Goal: Check status: Check status

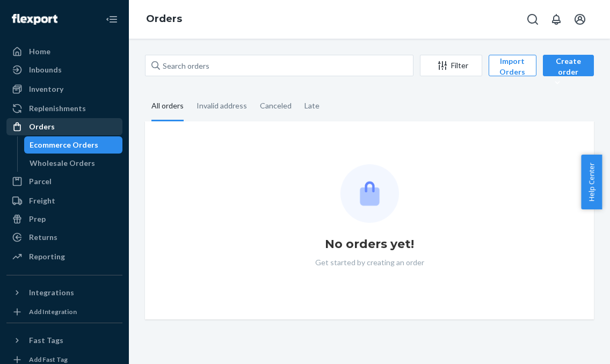
click at [67, 123] on div "Orders" at bounding box center [65, 126] width 114 height 15
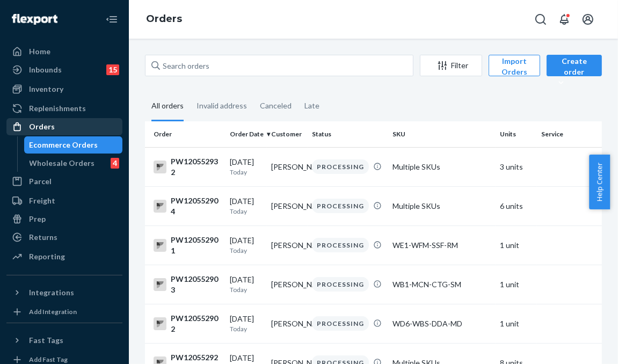
click at [89, 121] on div "Orders" at bounding box center [65, 126] width 114 height 15
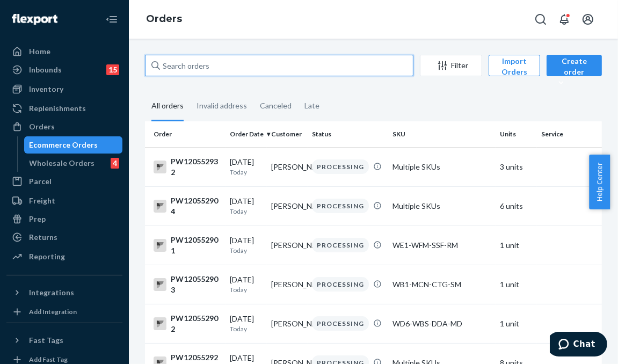
click at [195, 70] on input "text" at bounding box center [279, 65] width 268 height 21
paste input "PW120480665"
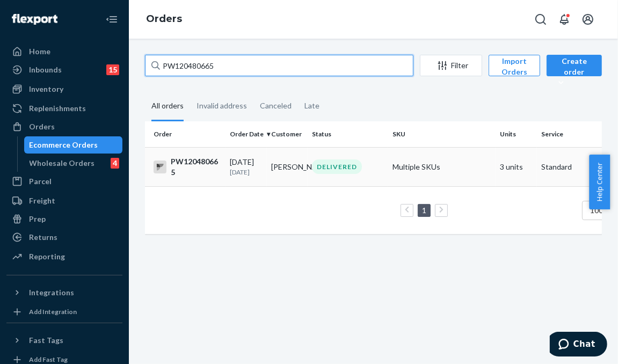
type input "PW120480665"
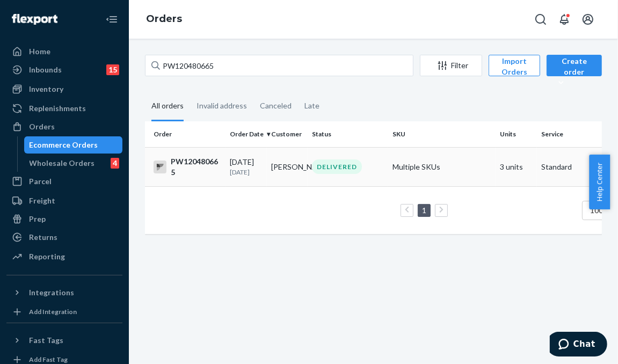
click at [280, 178] on td "[PERSON_NAME]" at bounding box center [287, 166] width 41 height 39
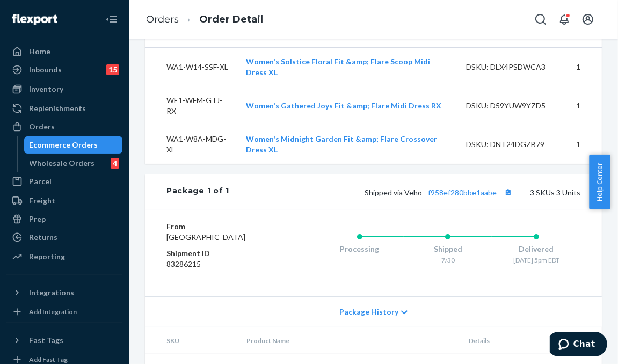
scroll to position [526, 0]
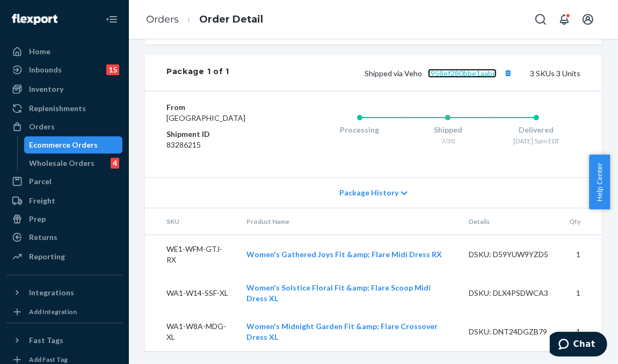
click at [442, 69] on link "f958ef280bbe1aabe" at bounding box center [462, 73] width 69 height 9
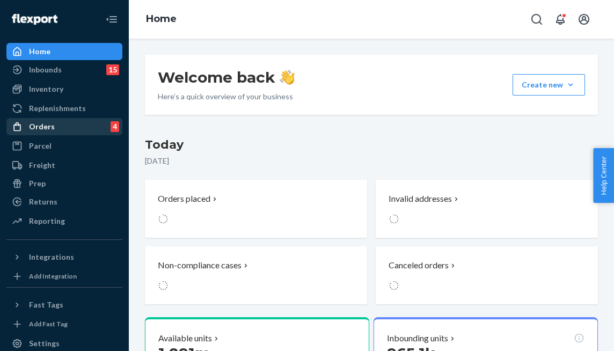
click at [44, 125] on div "Orders" at bounding box center [42, 126] width 26 height 11
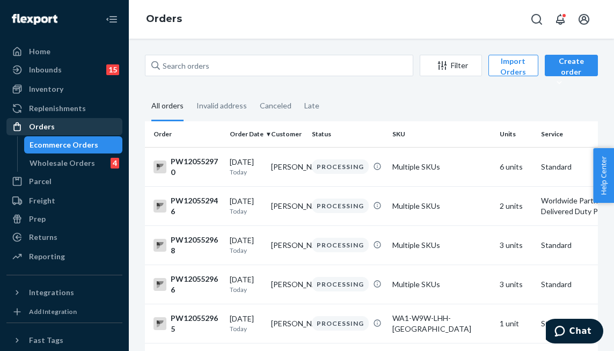
click at [68, 129] on div "Orders" at bounding box center [65, 126] width 114 height 15
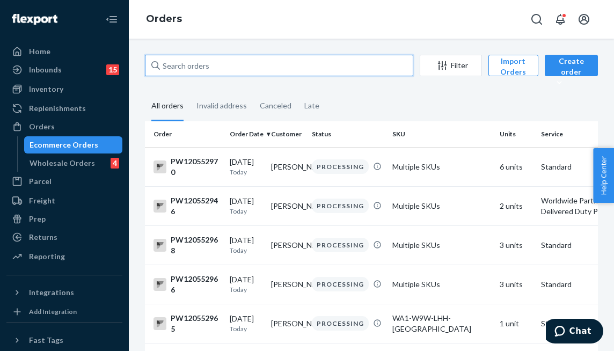
click at [199, 71] on input "text" at bounding box center [279, 65] width 268 height 21
paste input "GEC9324681781US"
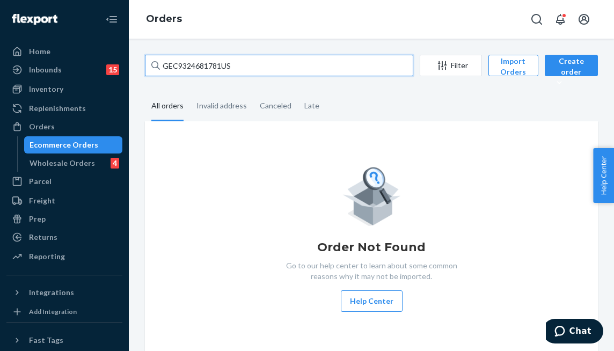
drag, startPoint x: 248, startPoint y: 62, endPoint x: 142, endPoint y: 50, distance: 106.4
click at [142, 50] on div "GEC9324681781US Filter Import Orders Create order Ecommerce order Removal order…" at bounding box center [371, 195] width 485 height 312
paste input "PW120535188"
type input "PW120535188"
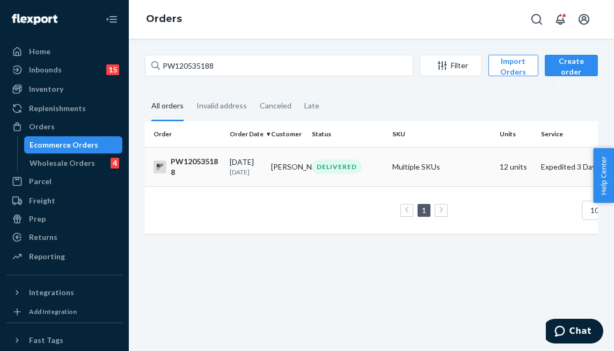
click at [373, 165] on div "DELIVERED" at bounding box center [348, 166] width 76 height 14
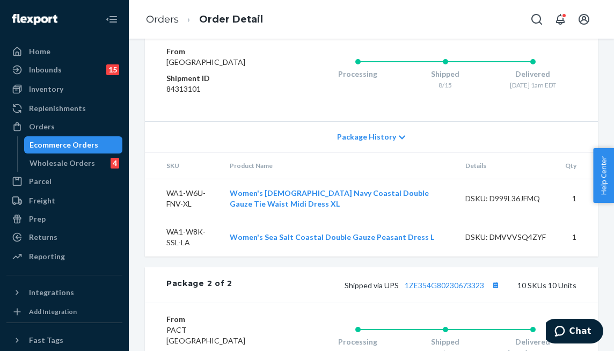
scroll to position [913, 0]
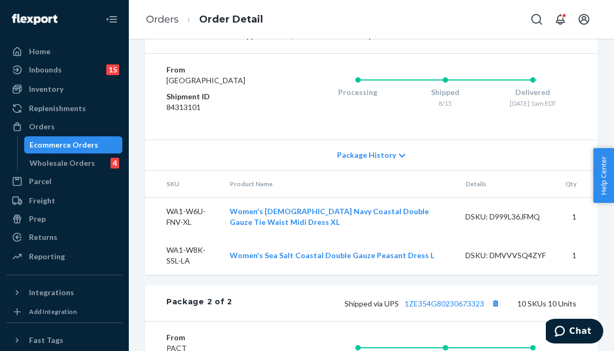
click at [94, 125] on div "Orders" at bounding box center [65, 126] width 114 height 15
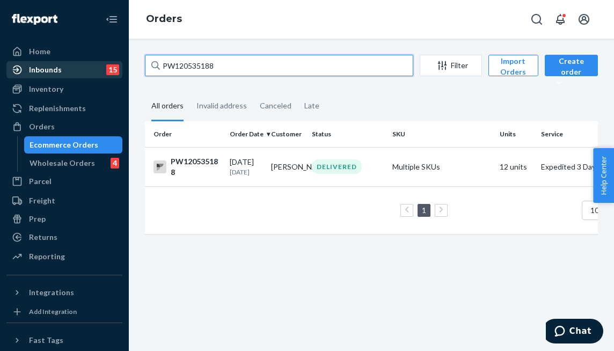
drag, startPoint x: 246, startPoint y: 67, endPoint x: 52, endPoint y: 62, distance: 194.4
click at [53, 62] on div "Home Inbounds 15 Shipping Plans Problems 15 Inventory Products Branded Packagin…" at bounding box center [307, 175] width 614 height 351
paste input "4682"
type input "PW120534682"
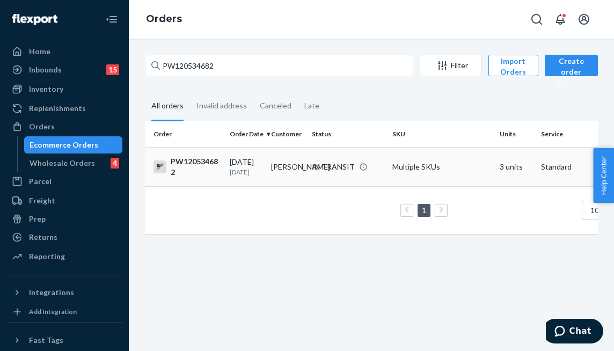
click at [305, 164] on td "Kimberly Rihel" at bounding box center [287, 166] width 41 height 39
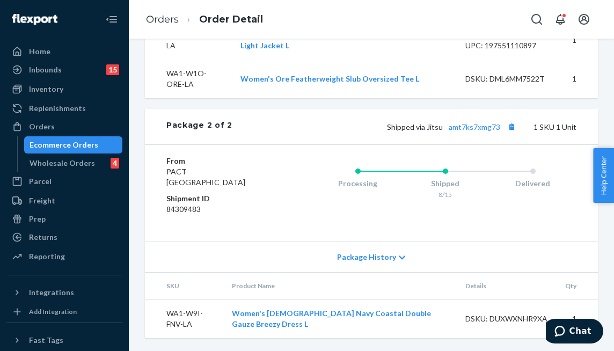
scroll to position [752, 0]
click at [462, 130] on link "amt7ks7xmg73" at bounding box center [475, 126] width 52 height 9
click at [464, 130] on link "amt7ks7xmg73" at bounding box center [475, 126] width 52 height 9
click at [79, 132] on div "Orders" at bounding box center [65, 126] width 114 height 15
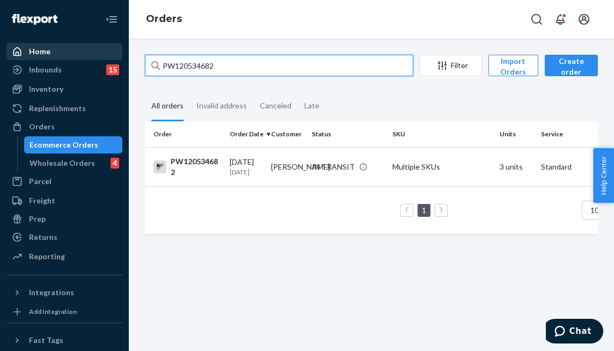
drag, startPoint x: 236, startPoint y: 68, endPoint x: 103, endPoint y: 57, distance: 134.1
click at [103, 57] on div "Home Inbounds 15 Shipping Plans Problems 15 Inventory Products Branded Packagin…" at bounding box center [307, 175] width 614 height 351
paste input "468646"
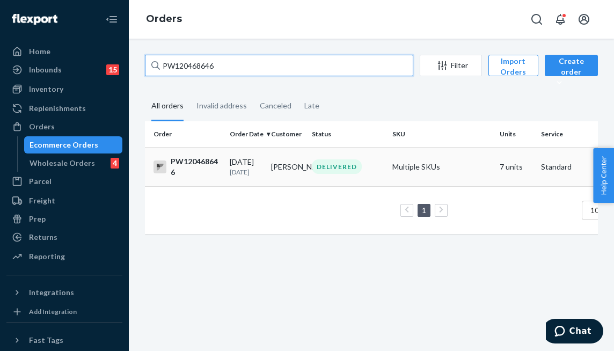
type input "PW120468646"
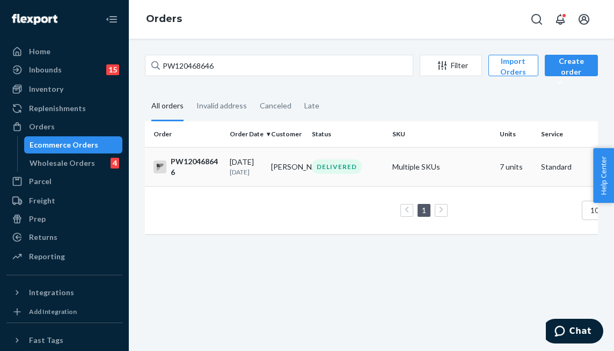
click at [336, 174] on div "DELIVERED" at bounding box center [337, 166] width 50 height 14
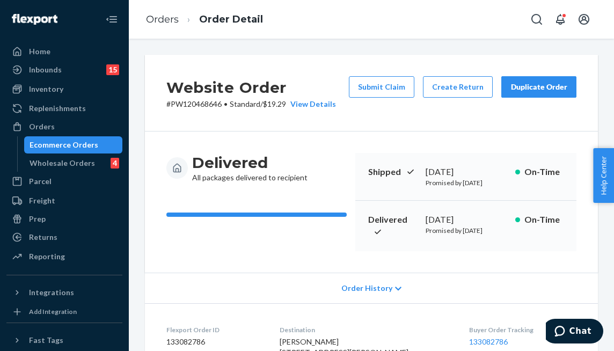
click at [431, 122] on div "Website Order # PW120468646 • Standard / $19.29 View Details Submit Claim Creat…" at bounding box center [371, 93] width 453 height 77
click at [365, 120] on div "Website Order # PW120468646 • Standard / $19.29 View Details Submit Claim Creat…" at bounding box center [371, 93] width 453 height 77
click at [341, 129] on div "Website Order # PW120468646 • Standard / $19.29 View Details Submit Claim Creat…" at bounding box center [371, 93] width 453 height 77
click at [374, 96] on button "Submit Claim" at bounding box center [381, 86] width 65 height 21
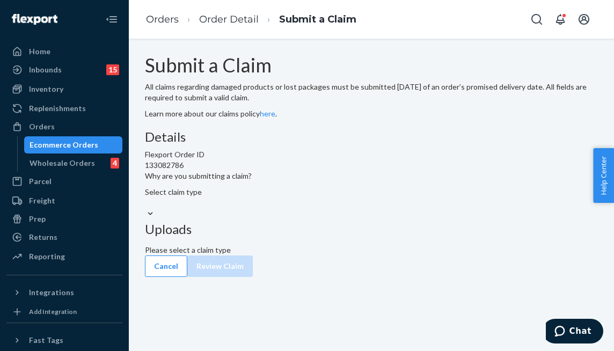
click at [266, 208] on div "Select claim type" at bounding box center [371, 197] width 453 height 21
click at [146, 208] on input "Why are you submitting a claim? Select claim type" at bounding box center [145, 203] width 1 height 11
click at [265, 208] on div "Select claim type" at bounding box center [371, 197] width 453 height 21
click at [146, 208] on input "Why are you submitting a claim? Select claim type" at bounding box center [145, 203] width 1 height 11
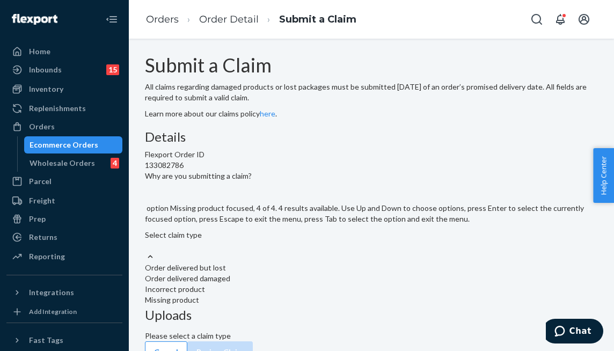
click at [271, 295] on div "Missing product" at bounding box center [371, 300] width 453 height 11
click at [146, 241] on input "Why are you submitting a claim? option Missing product focused, 4 of 4. 4 resul…" at bounding box center [145, 246] width 1 height 11
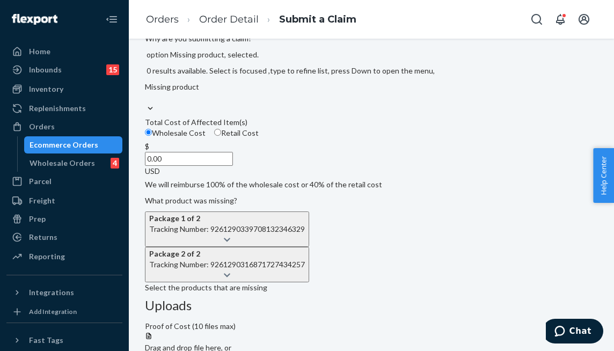
scroll to position [215, 0]
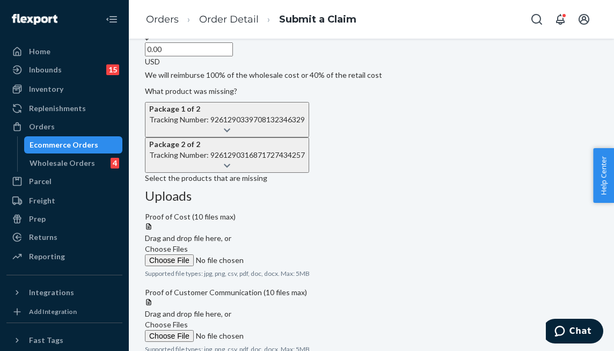
click at [233, 56] on input "0.00" at bounding box center [189, 49] width 88 height 14
type input "52.00"
click at [230, 134] on icon at bounding box center [227, 131] width 6 height 8
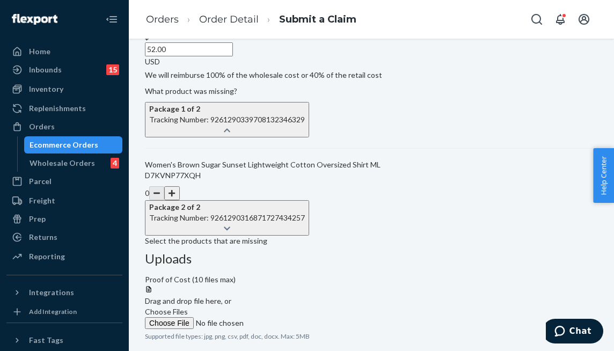
click at [179, 200] on button "button" at bounding box center [171, 193] width 15 height 14
click at [353, 246] on div "Details Flexport Order ID 133082786 Why are you submitting a claim? Missing pro…" at bounding box center [371, 80] width 453 height 331
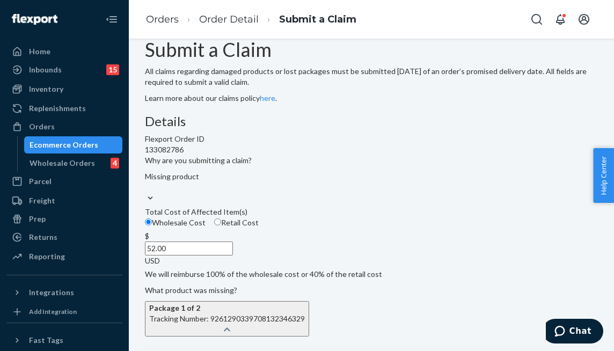
scroll to position [0, 0]
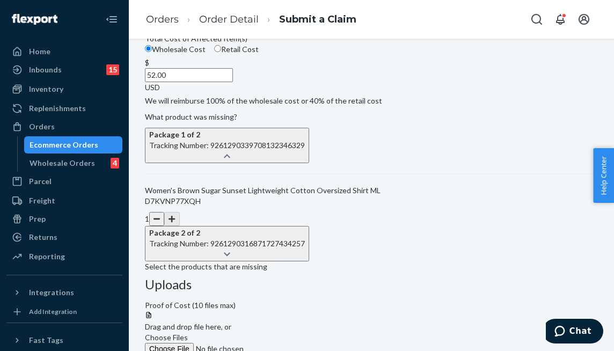
scroll to position [215, 0]
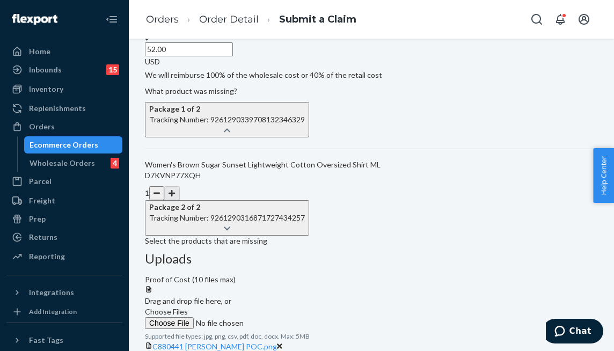
click at [376, 221] on div "Details Flexport Order ID 133082786 Why are you submitting a claim? Missing pro…" at bounding box center [371, 224] width 453 height 618
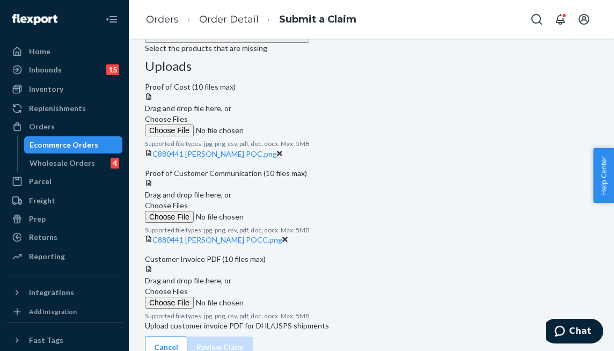
click at [188, 287] on span "Choose Files" at bounding box center [166, 291] width 43 height 9
click at [291, 297] on input "Choose Files" at bounding box center [218, 303] width 146 height 12
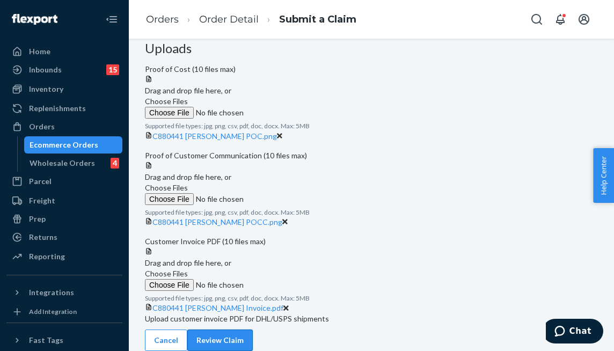
click at [253, 330] on button "Review Claim" at bounding box center [219, 340] width 65 height 21
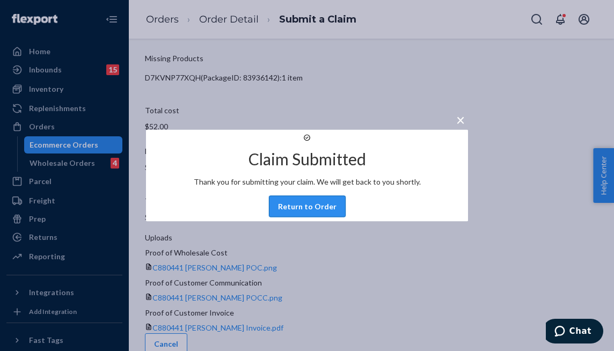
click at [322, 217] on button "Return to Order" at bounding box center [307, 206] width 77 height 21
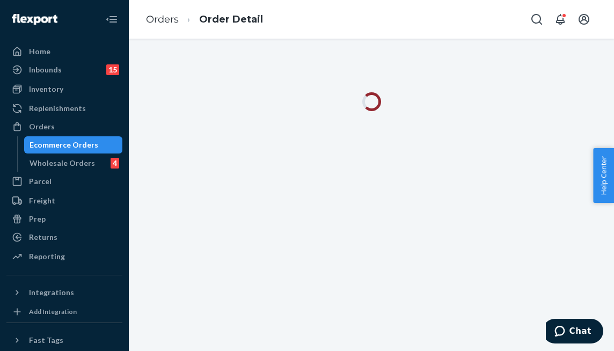
click at [336, 301] on div at bounding box center [371, 195] width 485 height 312
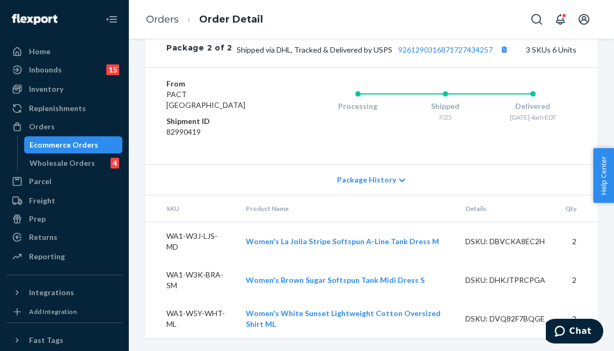
scroll to position [805, 0]
drag, startPoint x: 67, startPoint y: 128, endPoint x: 102, endPoint y: 117, distance: 37.4
click at [67, 128] on div "Orders" at bounding box center [65, 126] width 114 height 15
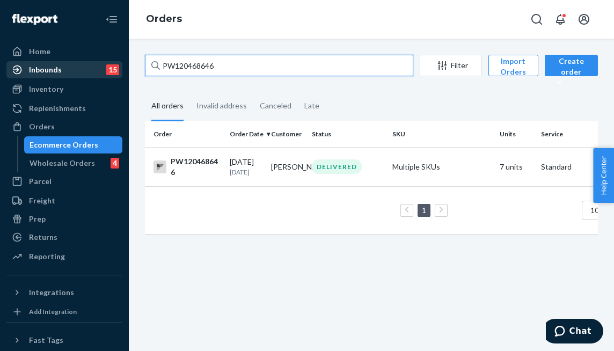
drag, startPoint x: 238, startPoint y: 62, endPoint x: 79, endPoint y: 68, distance: 159.6
click at [79, 68] on div "Home Inbounds 15 Shipping Plans Problems 15 Inventory Products Branded Packagin…" at bounding box center [307, 175] width 614 height 351
paste input "551689"
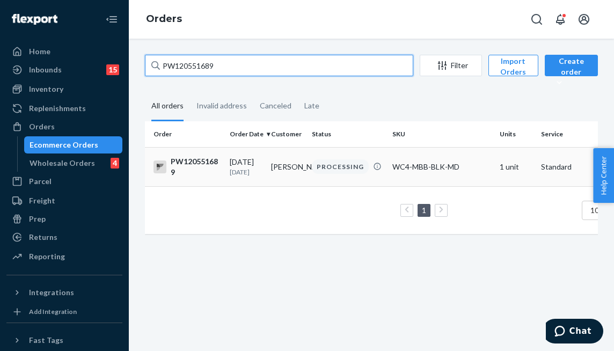
type input "PW120551689"
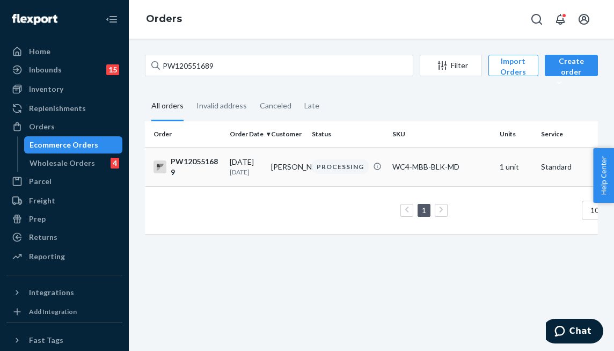
click at [302, 171] on td "Leonard Sawicki" at bounding box center [287, 166] width 41 height 39
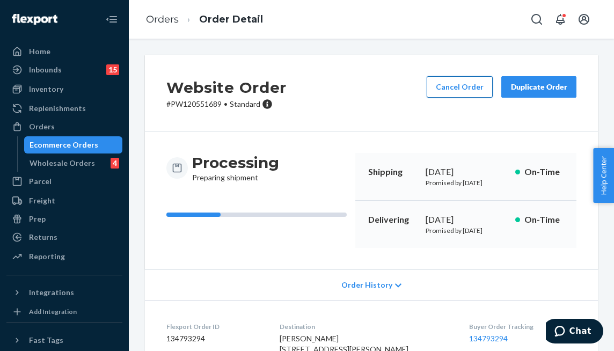
click at [450, 84] on button "Cancel Order" at bounding box center [460, 86] width 66 height 21
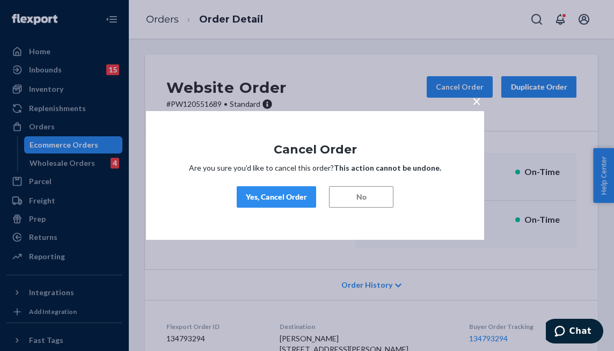
click at [273, 199] on div "Yes, Cancel Order" at bounding box center [276, 197] width 61 height 11
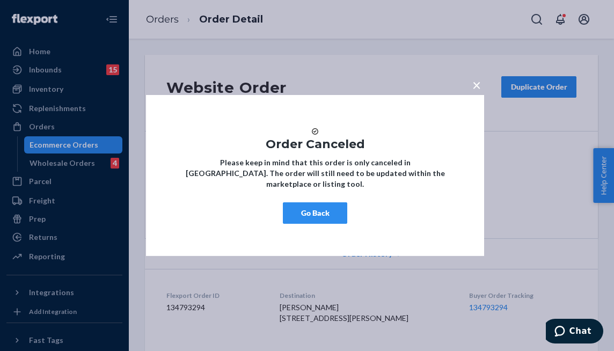
click at [316, 224] on button "Go Back" at bounding box center [315, 212] width 64 height 21
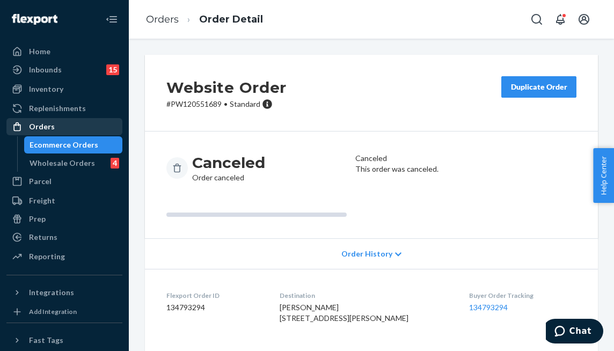
click at [33, 128] on div "Orders" at bounding box center [42, 126] width 26 height 11
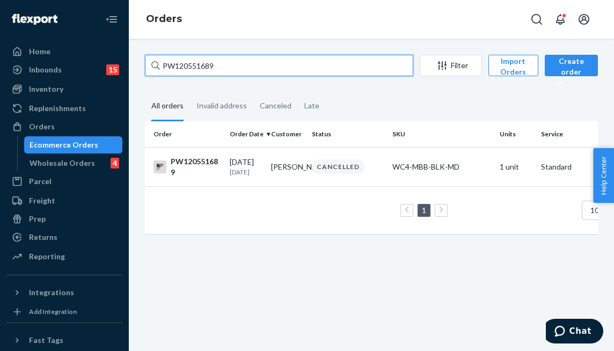
drag, startPoint x: 216, startPoint y: 68, endPoint x: 120, endPoint y: 63, distance: 95.7
click at [120, 63] on div "Home Inbounds 15 Shipping Plans Problems 15 Inventory Products Branded Packagin…" at bounding box center [307, 175] width 614 height 351
paste input "02037"
type input "PW120502037"
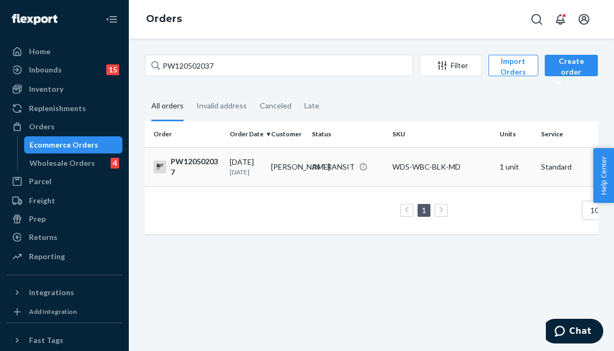
click at [299, 174] on td "Felicia Kruger" at bounding box center [287, 166] width 41 height 39
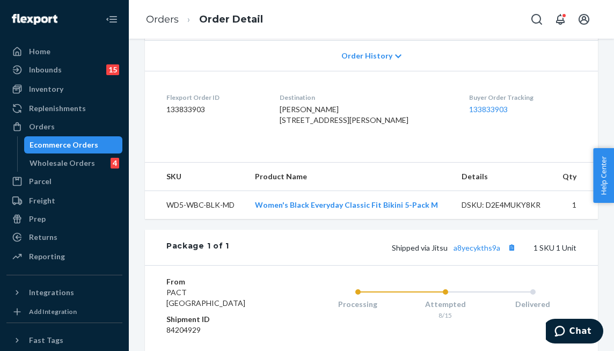
scroll to position [426, 0]
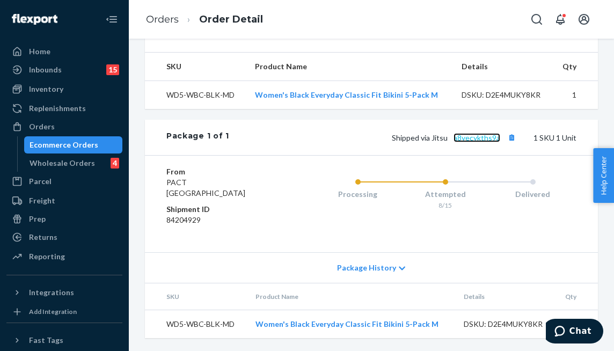
click at [472, 142] on link "a8yecykths9a" at bounding box center [477, 137] width 47 height 9
click at [77, 129] on div "Orders" at bounding box center [65, 126] width 114 height 15
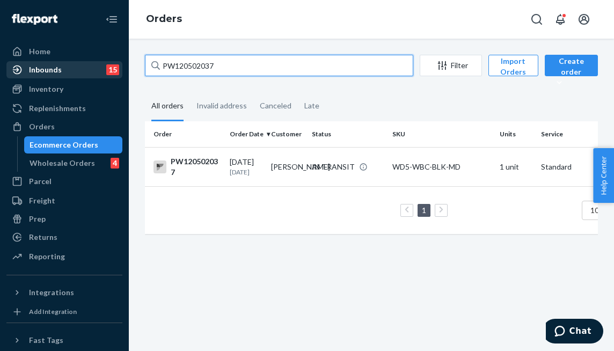
drag, startPoint x: 230, startPoint y: 63, endPoint x: 49, endPoint y: 62, distance: 180.4
click at [51, 62] on div "Home Inbounds 15 Shipping Plans Problems 15 Inventory Products Branded Packagin…" at bounding box center [307, 175] width 614 height 351
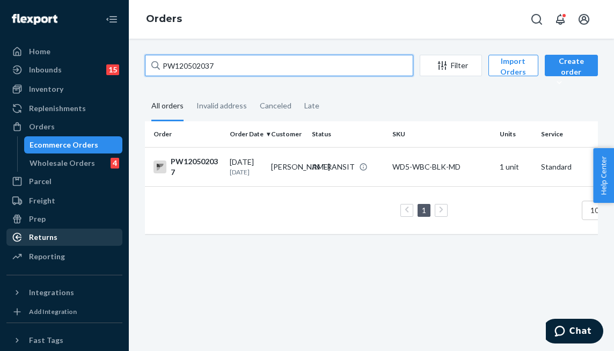
paste input "499300"
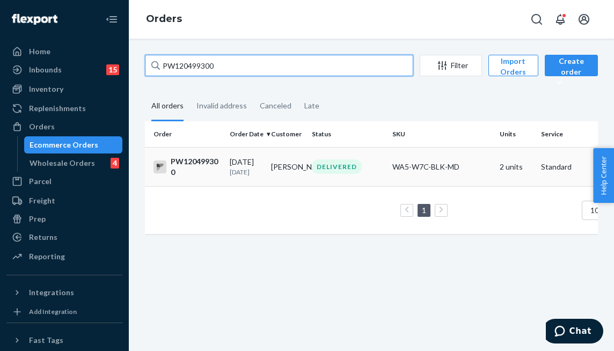
type input "PW120499300"
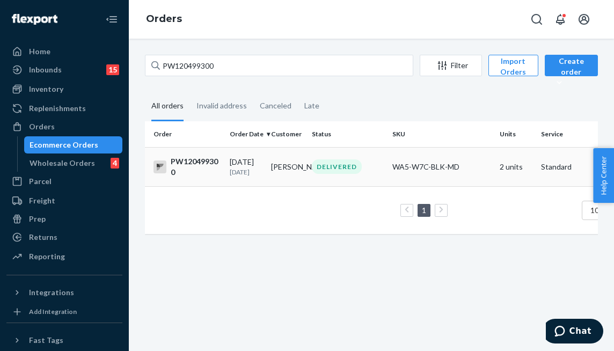
click at [282, 166] on td "Esmie Estrada" at bounding box center [287, 166] width 41 height 39
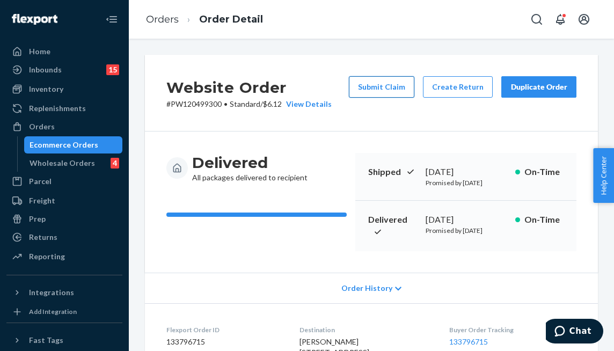
click at [387, 82] on button "Submit Claim" at bounding box center [381, 86] width 65 height 21
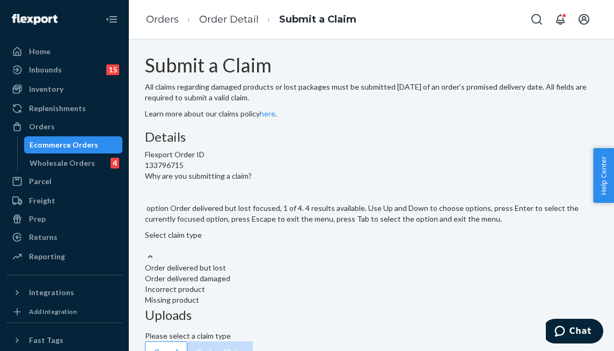
click at [309, 263] on div at bounding box center [371, 256] width 453 height 11
click at [146, 251] on input "Why are you submitting a claim? option Order delivered but lost focused, 1 of 4…" at bounding box center [145, 246] width 1 height 11
click at [290, 284] on div "Incorrect product" at bounding box center [371, 289] width 453 height 11
click at [146, 241] on input "Why are you submitting a claim? option Incorrect product focused, 3 of 4. 4 res…" at bounding box center [145, 246] width 1 height 11
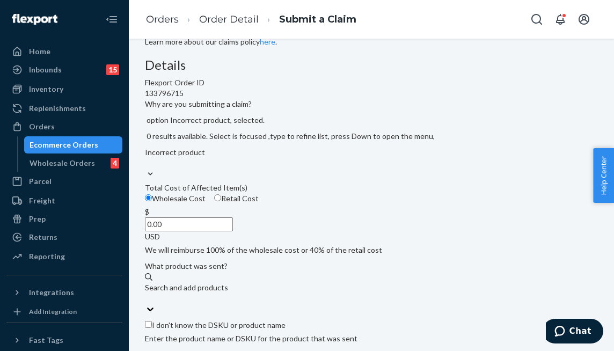
scroll to position [161, 0]
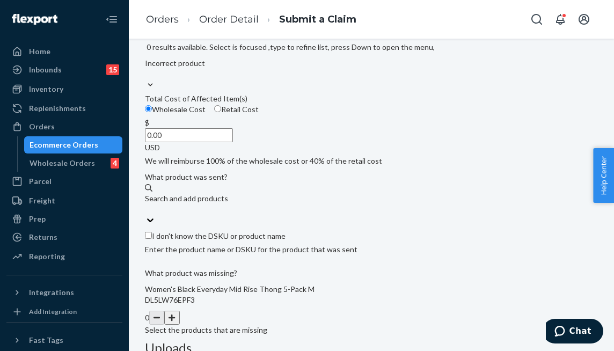
click at [152, 239] on input "I don't know the DSKU or product name" at bounding box center [148, 235] width 7 height 7
checkbox input "true"
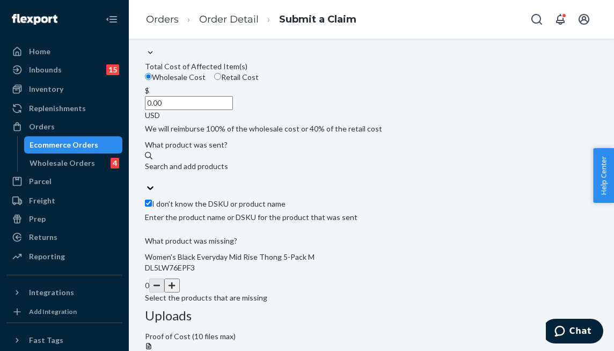
click at [358, 198] on div "Details Flexport Order ID 133796715 Why are you submitting a claim? Incorrect p…" at bounding box center [371, 223] width 453 height 509
click at [233, 110] on input "0.00" at bounding box center [189, 103] width 88 height 14
type input "100.00"
click at [361, 229] on div "Details Flexport Order ID 133796715 Why are you submitting a claim? Incorrect p…" at bounding box center [371, 223] width 453 height 509
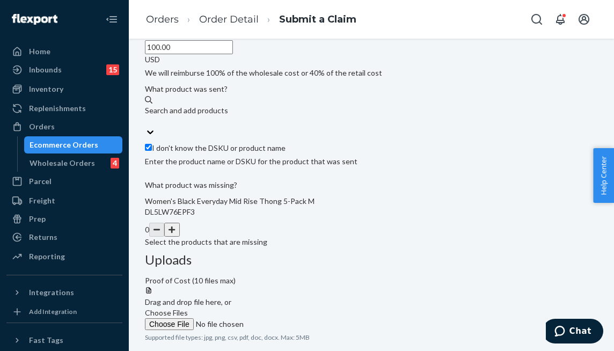
scroll to position [261, 0]
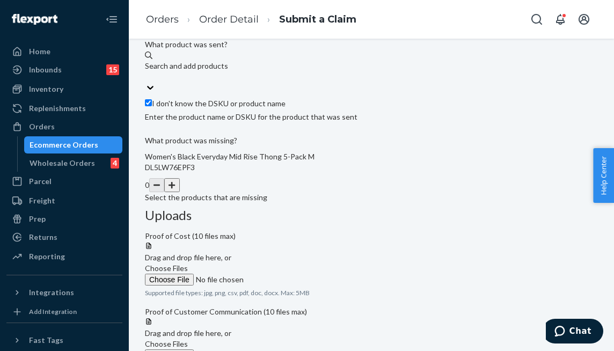
click at [179, 192] on button "button" at bounding box center [171, 185] width 15 height 14
click at [351, 171] on div "Details Flexport Order ID 133796715 Why are you submitting a claim? Incorrect p…" at bounding box center [371, 35] width 453 height 334
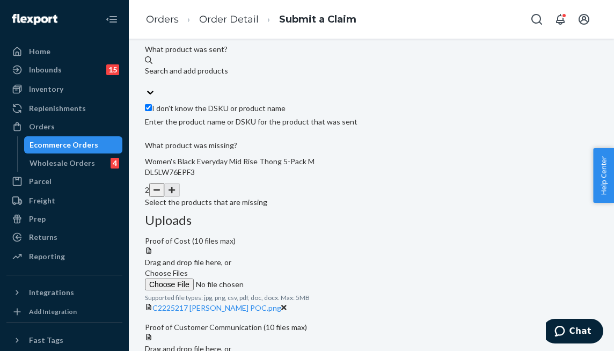
scroll to position [261, 0]
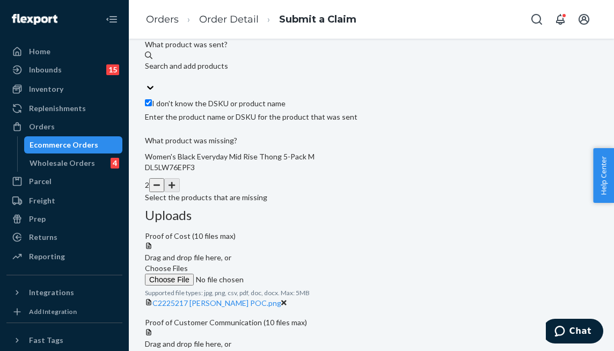
click at [188, 350] on span "Choose Files" at bounding box center [166, 354] width 43 height 9
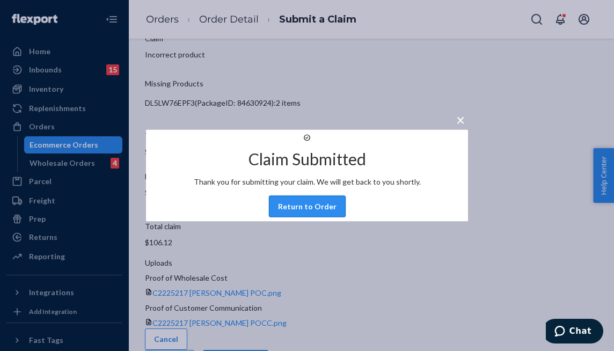
click at [335, 217] on button "Return to Order" at bounding box center [307, 206] width 77 height 21
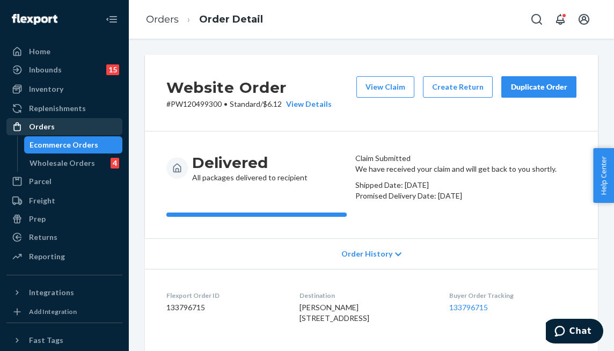
click at [79, 135] on link "Orders" at bounding box center [64, 126] width 116 height 17
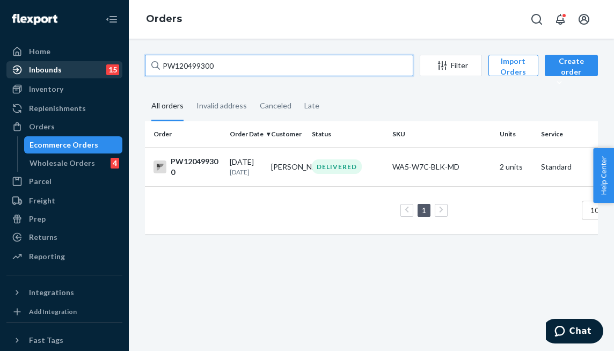
drag, startPoint x: 221, startPoint y: 70, endPoint x: 110, endPoint y: 70, distance: 111.1
click at [110, 70] on div "Home Inbounds 15 Shipping Plans Problems 15 Inventory Products Branded Packagin…" at bounding box center [307, 175] width 614 height 351
paste input "533555"
type input "PW120533555"
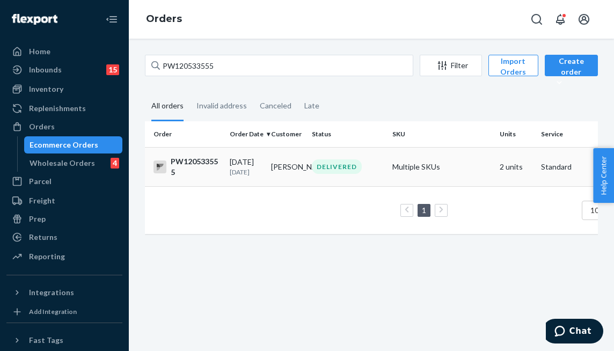
click at [281, 175] on td "Natalie Stoner" at bounding box center [287, 166] width 41 height 39
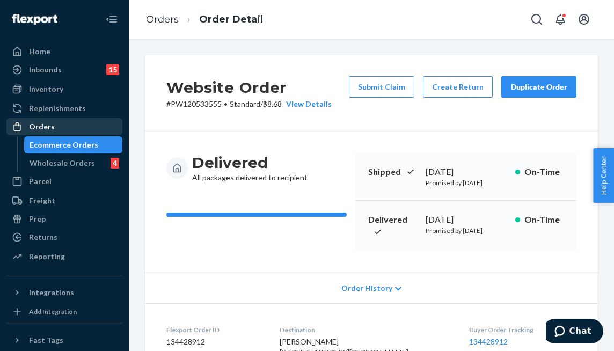
click at [58, 124] on div "Orders" at bounding box center [65, 126] width 114 height 15
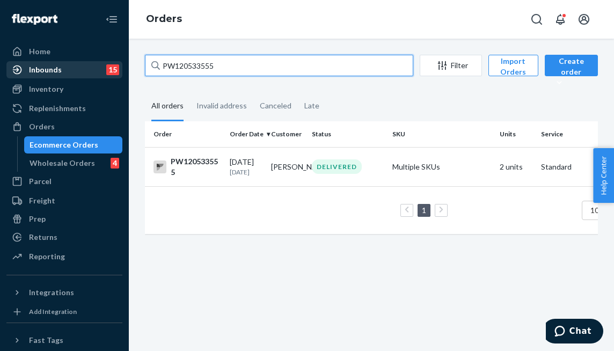
drag, startPoint x: 268, startPoint y: 68, endPoint x: 45, endPoint y: 61, distance: 224.0
click at [43, 61] on div "Home Inbounds 15 Shipping Plans Problems 15 Inventory Products Branded Packagin…" at bounding box center [307, 175] width 614 height 351
paste input "49782"
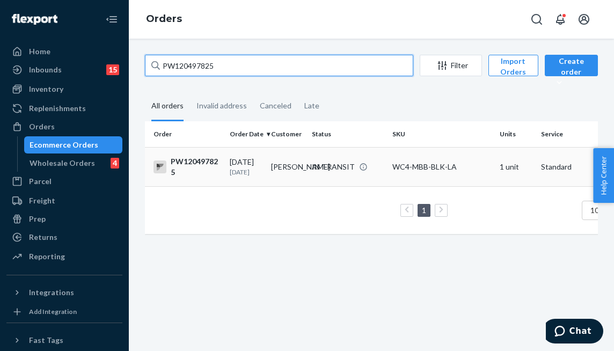
type input "PW120497825"
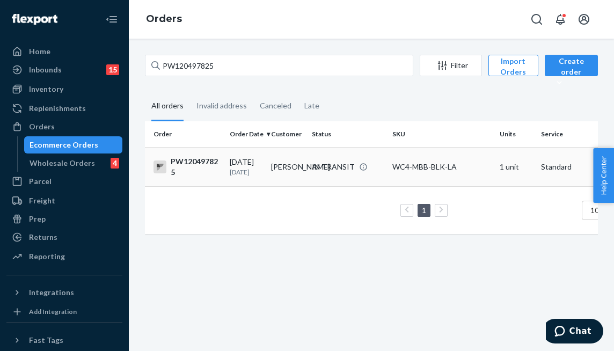
click at [317, 154] on td "IN TRANSIT" at bounding box center [348, 166] width 81 height 39
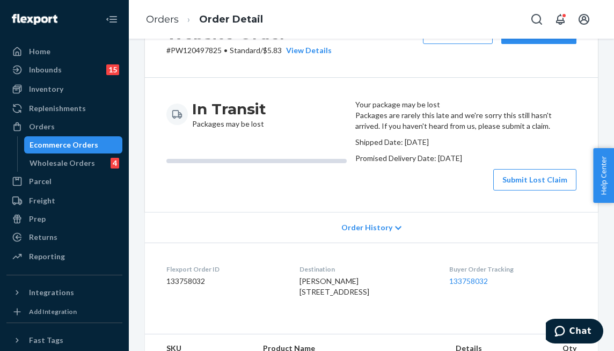
scroll to position [407, 0]
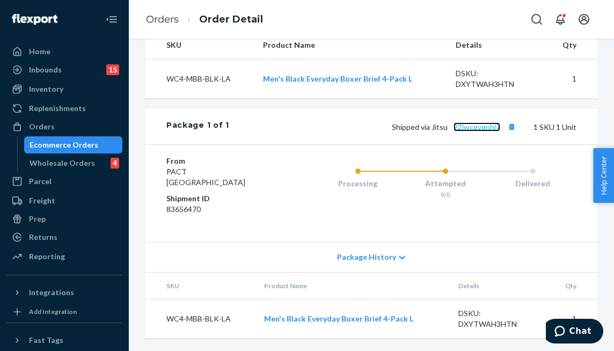
click at [472, 123] on link "22jwcgvgnhl7" at bounding box center [477, 126] width 47 height 9
click at [85, 120] on div "Orders" at bounding box center [65, 126] width 114 height 15
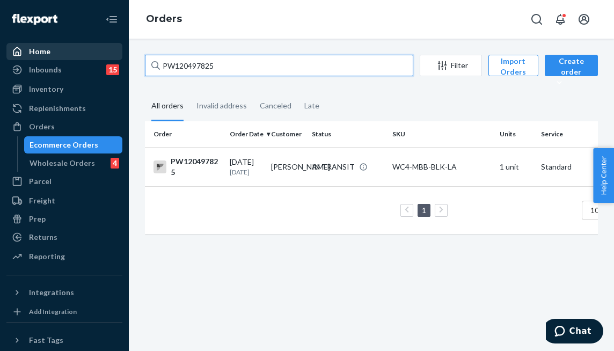
drag, startPoint x: 235, startPoint y: 65, endPoint x: 88, endPoint y: 57, distance: 147.4
click at [88, 57] on div "Home Inbounds 15 Shipping Plans Problems 15 Inventory Products Branded Packagin…" at bounding box center [307, 175] width 614 height 351
paste input "541797"
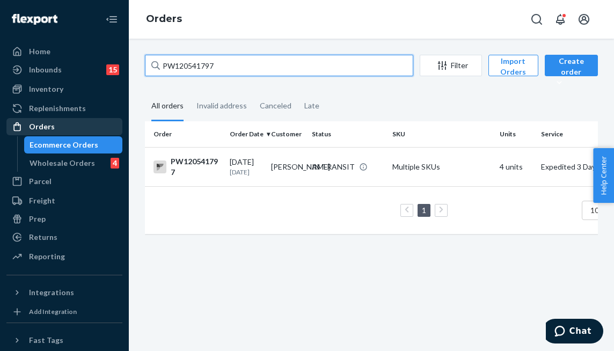
type input "PW120541797"
